Goal: Information Seeking & Learning: Learn about a topic

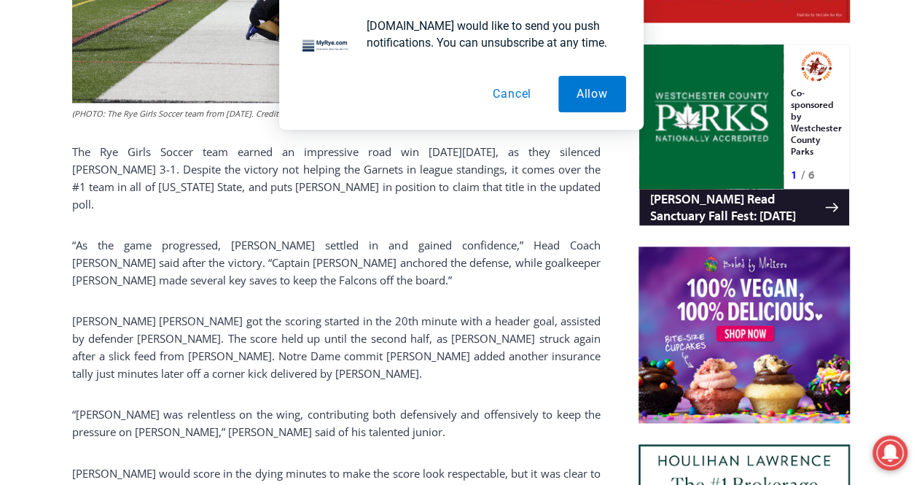
scroll to position [931, 0]
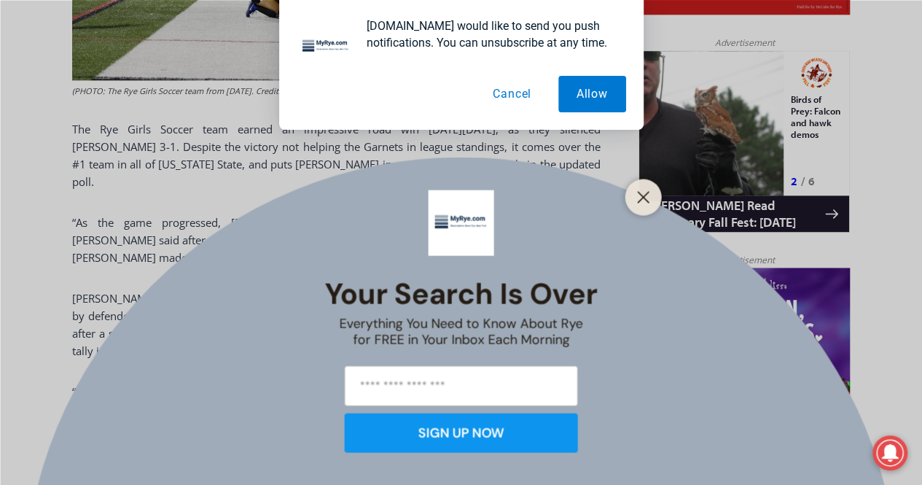
click at [584, 103] on button "Allow" at bounding box center [592, 94] width 68 height 36
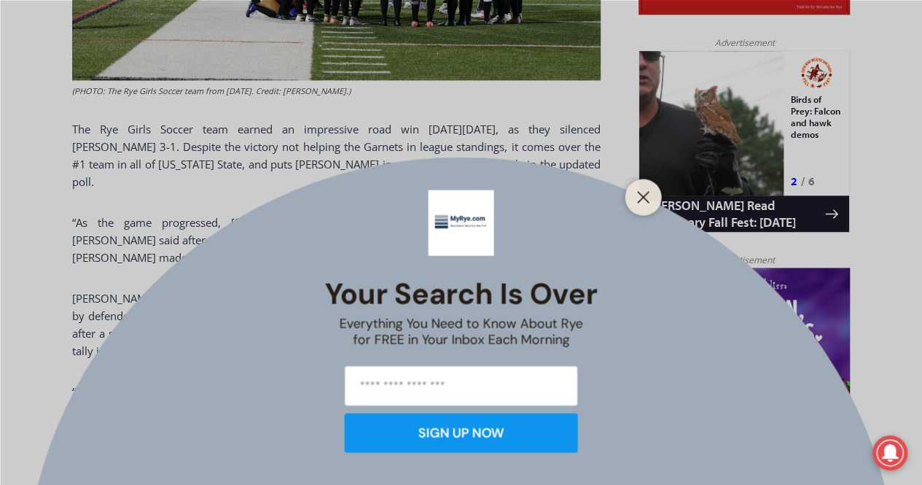
click at [646, 198] on icon "Close" at bounding box center [643, 196] width 13 height 13
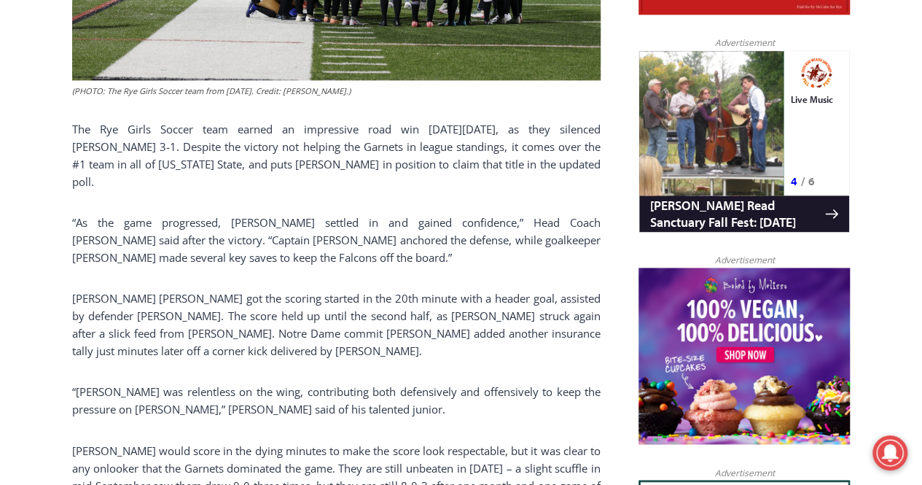
click at [265, 174] on div "(PHOTO: The Rye Girls Soccer team from [DATE]. Credit: [PERSON_NAME].) The Rye …" at bounding box center [336, 155] width 528 height 856
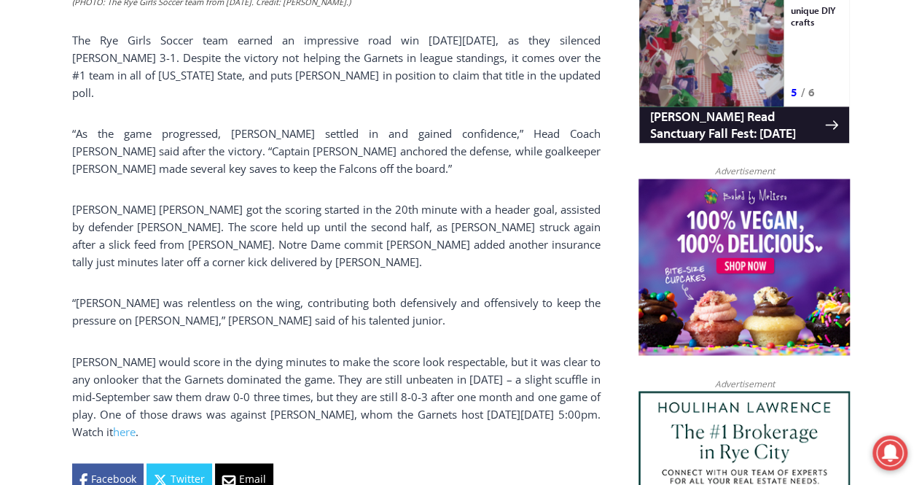
scroll to position [1027, 0]
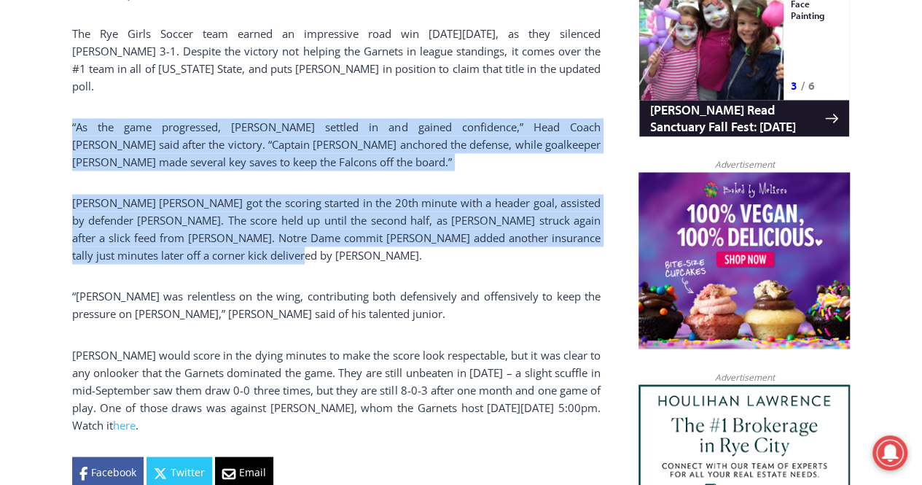
drag, startPoint x: 262, startPoint y: 234, endPoint x: 72, endPoint y: 109, distance: 227.8
click at [72, 109] on div "(PHOTO: The Rye Girls Soccer team from [DATE]. Credit: [PERSON_NAME].) The Rye …" at bounding box center [336, 60] width 528 height 856
click at [272, 238] on p "[PERSON_NAME] [PERSON_NAME] got the scoring started in the 20th minute with a h…" at bounding box center [336, 229] width 528 height 70
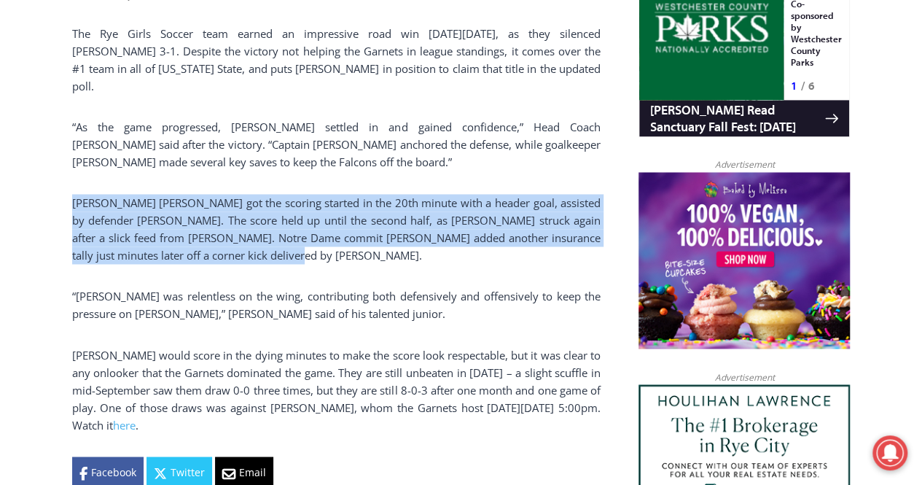
drag, startPoint x: 265, startPoint y: 240, endPoint x: 73, endPoint y: 185, distance: 200.0
click at [73, 194] on p "[PERSON_NAME] [PERSON_NAME] got the scoring started in the 20th minute with a h…" at bounding box center [336, 229] width 528 height 70
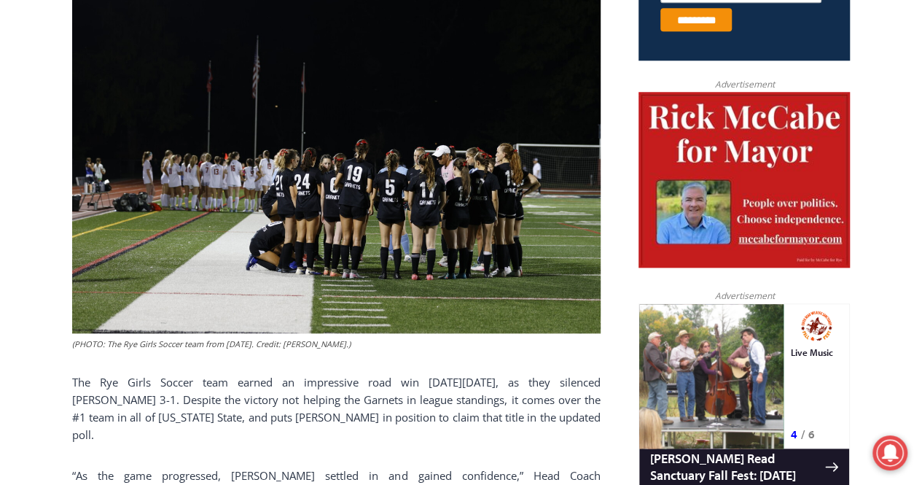
scroll to position [956, 0]
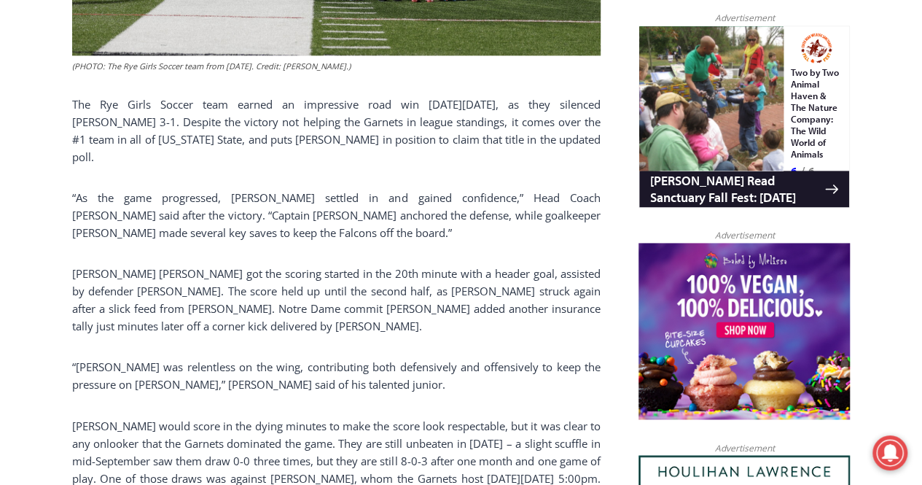
click at [256, 339] on div "(PHOTO: The Rye Girls Soccer team from [DATE]. Credit: [PERSON_NAME].) The Rye …" at bounding box center [336, 131] width 528 height 856
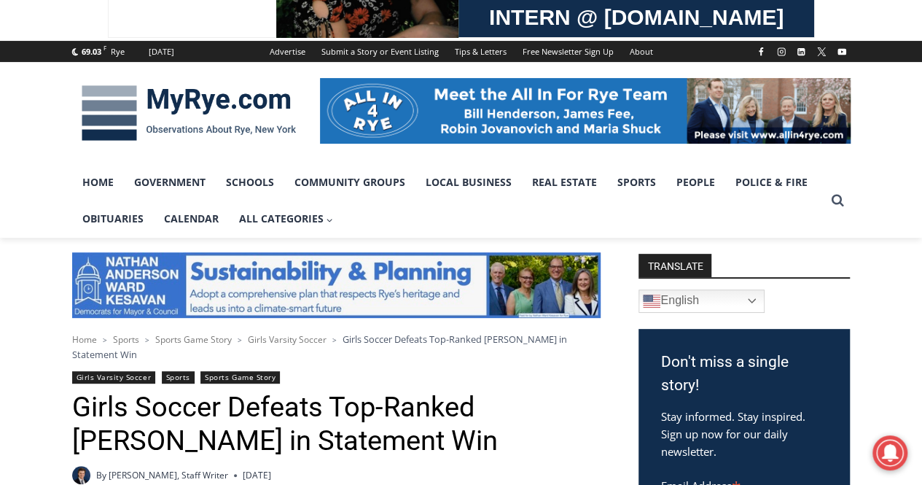
scroll to position [23, 0]
